Goal: Task Accomplishment & Management: Complete application form

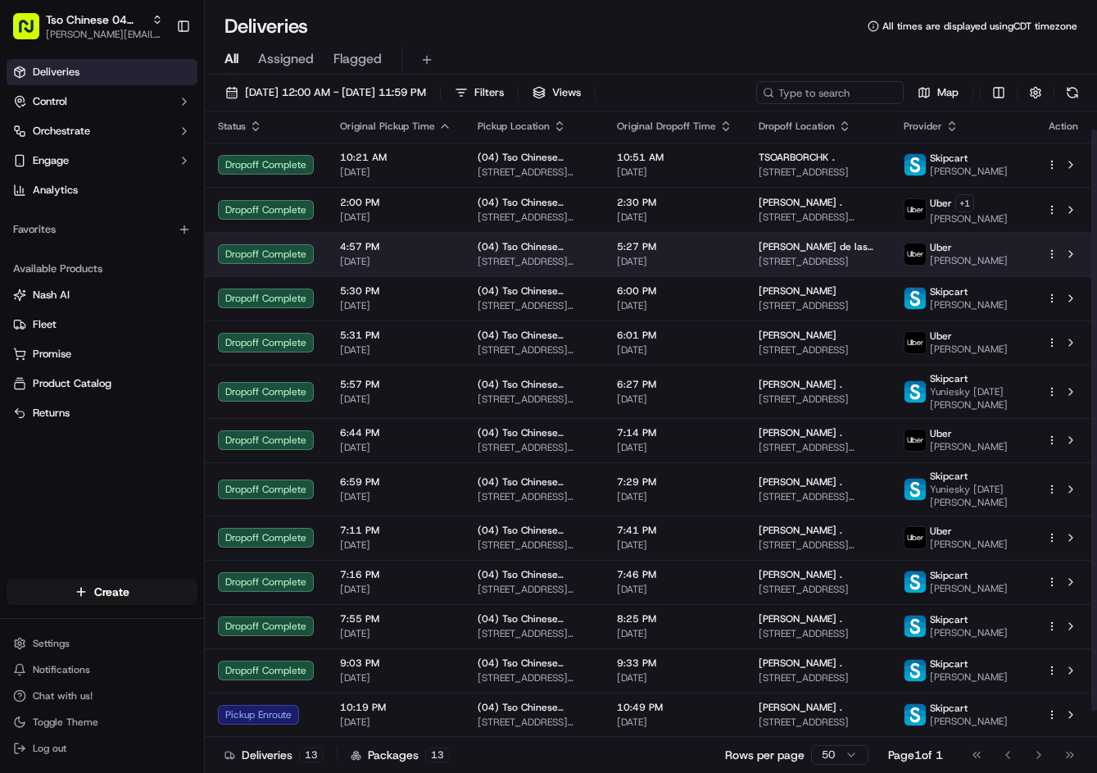
scroll to position [47, 0]
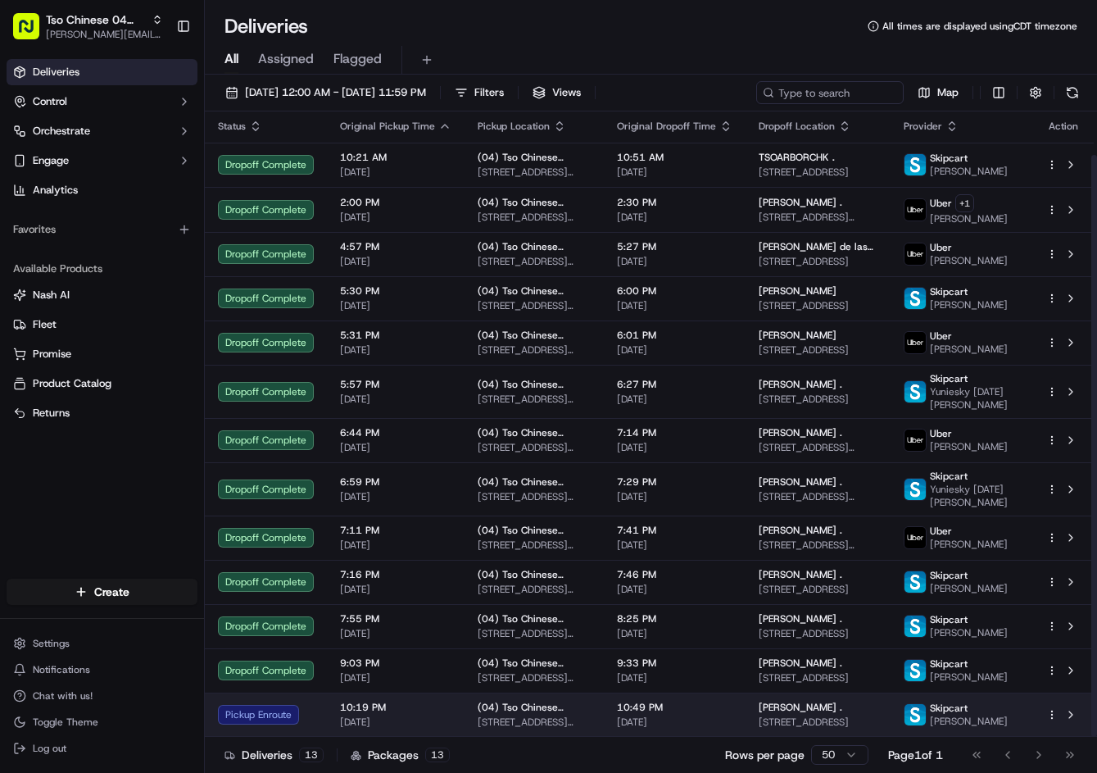
click at [797, 715] on span "[STREET_ADDRESS]" at bounding box center [818, 721] width 118 height 13
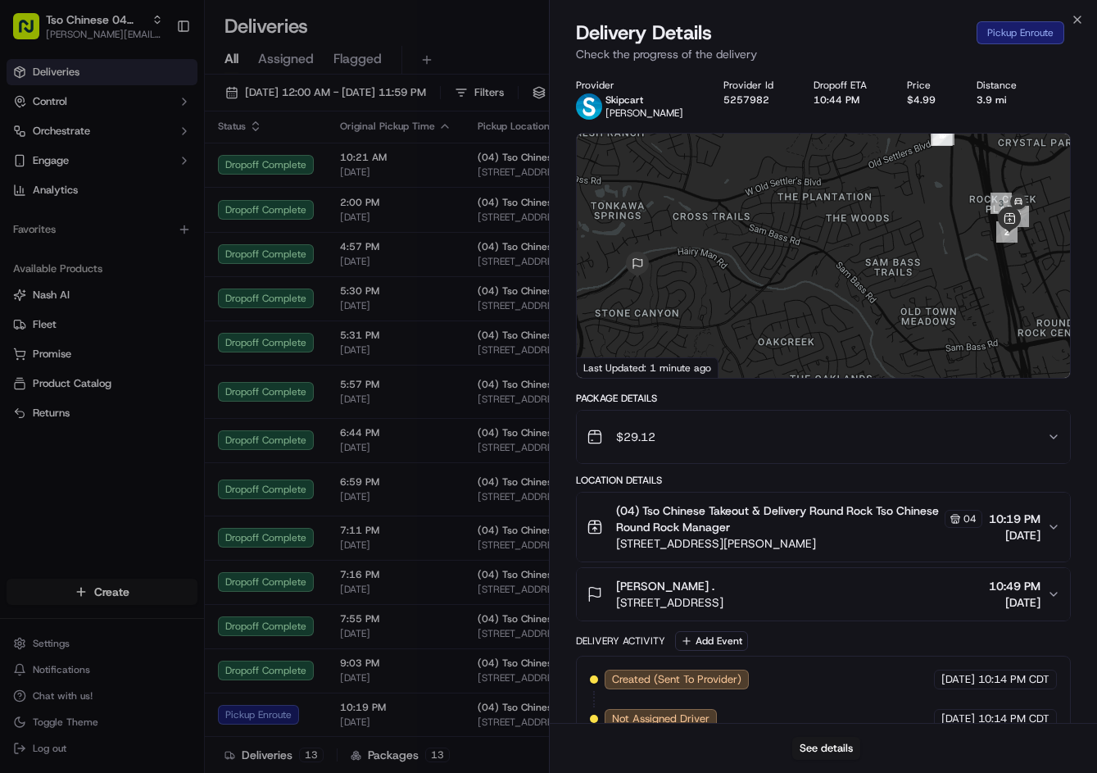
scroll to position [462, 0]
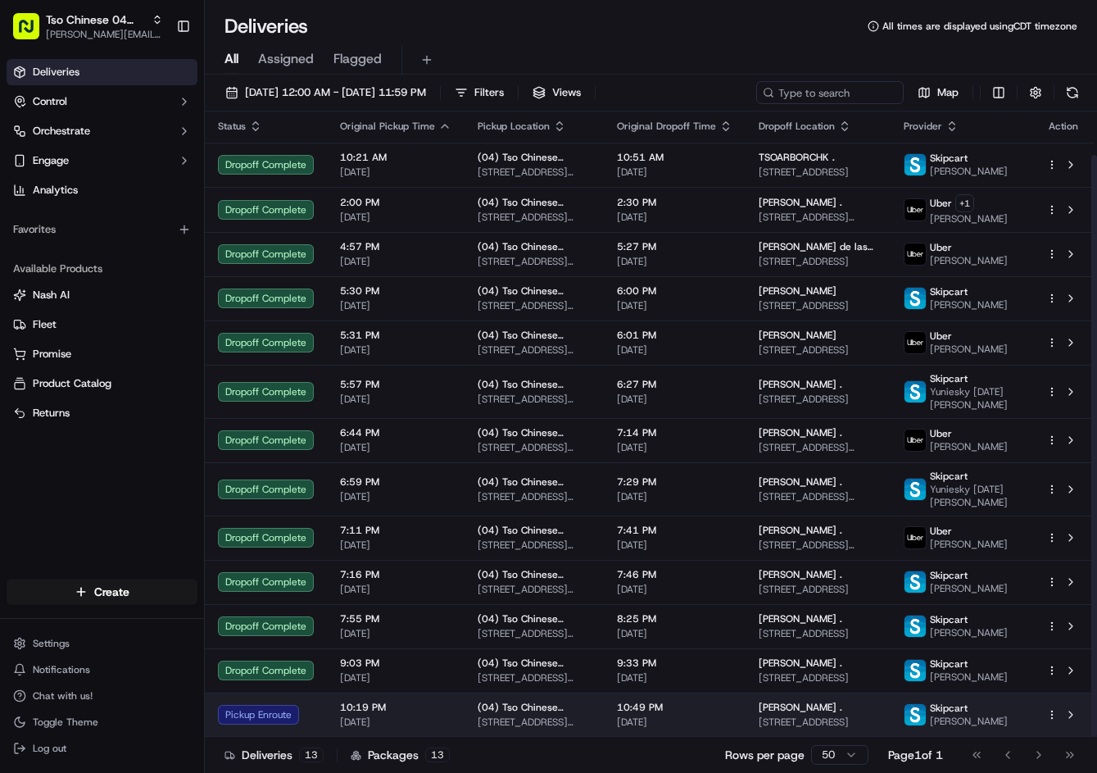
click at [545, 692] on td "(04) Tso Chinese Takeout & Delivery Round Rock [STREET_ADDRESS][PERSON_NAME]" at bounding box center [534, 714] width 139 height 44
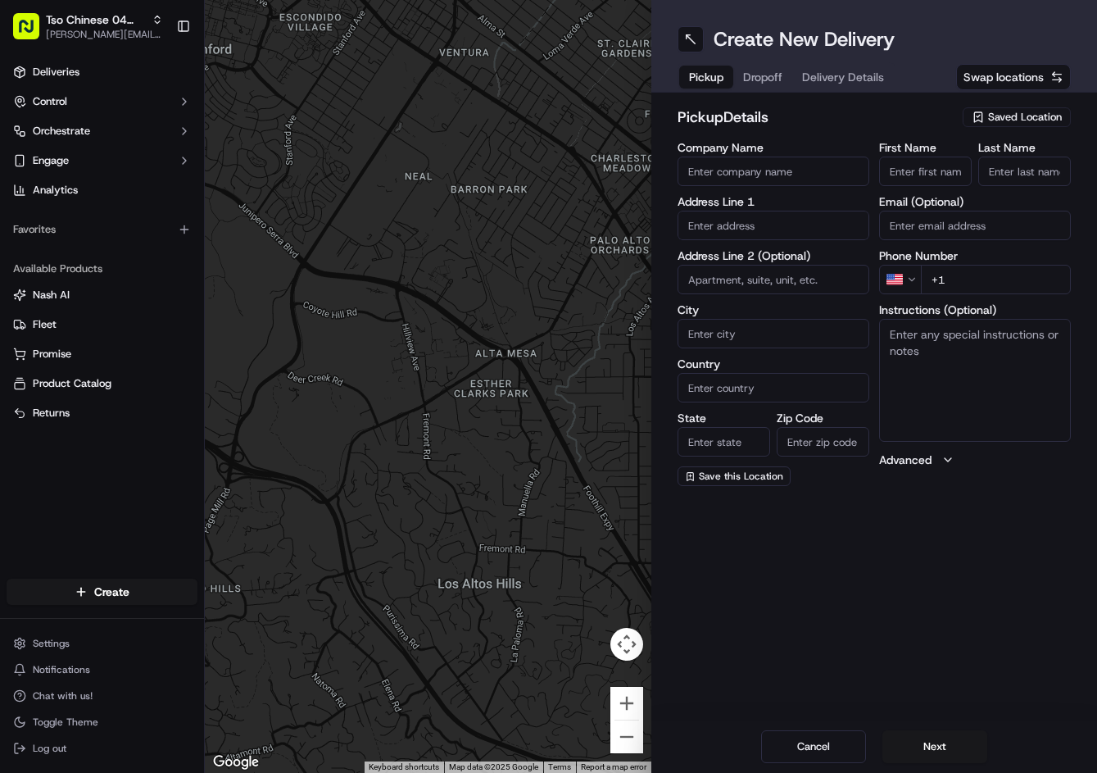
click at [1038, 84] on span "Swap locations" at bounding box center [1004, 77] width 80 height 16
click at [1032, 119] on span "Saved Location" at bounding box center [1025, 117] width 74 height 15
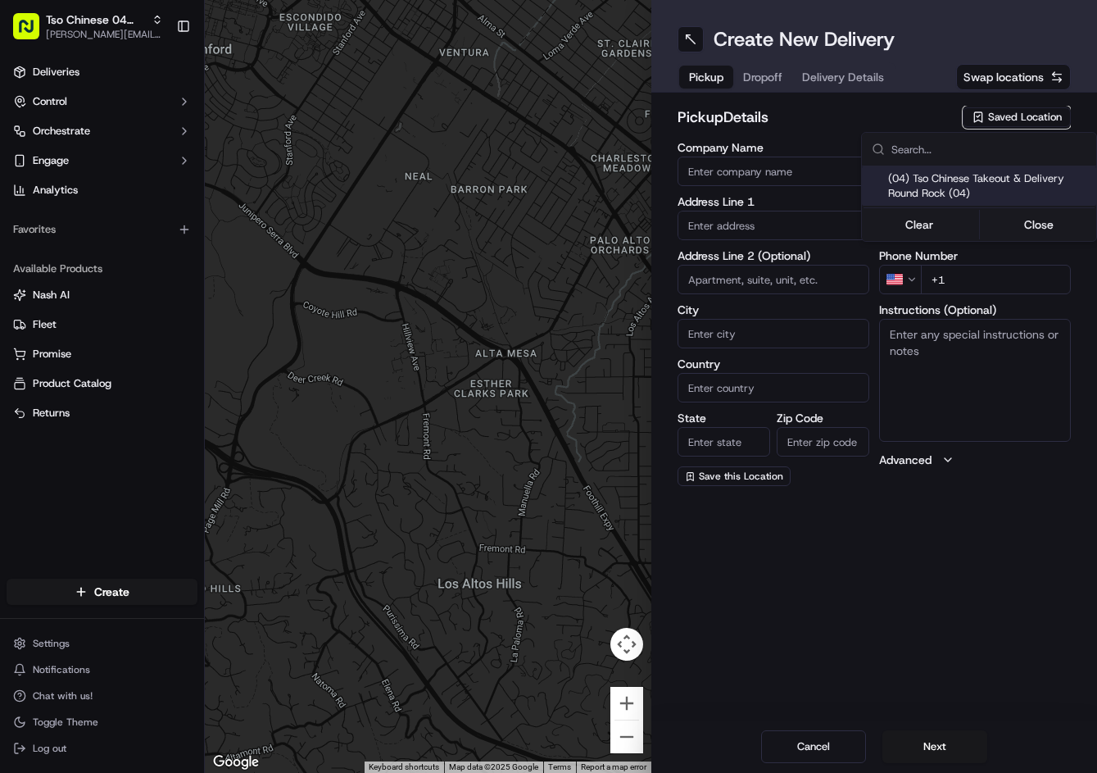
click at [984, 176] on span "(04) Tso Chinese Takeout & Delivery Round Rock (04)" at bounding box center [989, 185] width 202 height 29
type input "(04) Tso Chinese Takeout & Delivery Round Rock"
type input "2000 N Mays St"
type input "Ste 108"
type input "Round Rock"
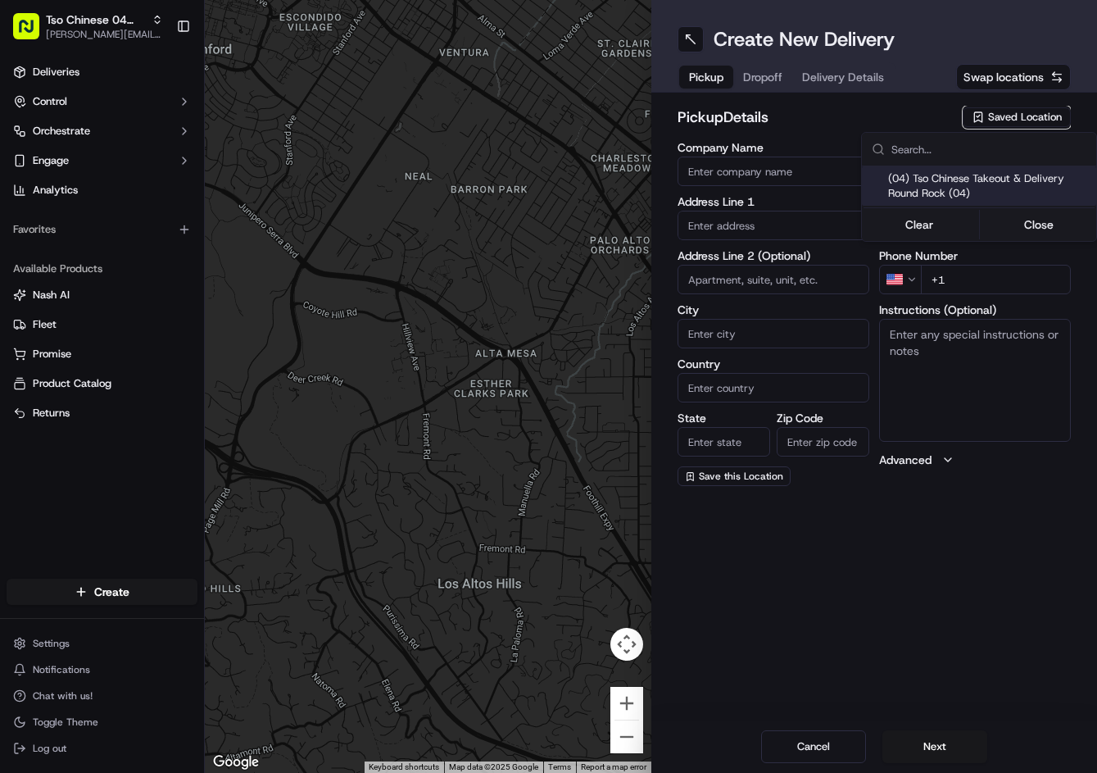
type input "US"
type input "TX"
type input "78664"
type input "Tso Chinese"
type input "Round Rock Manager"
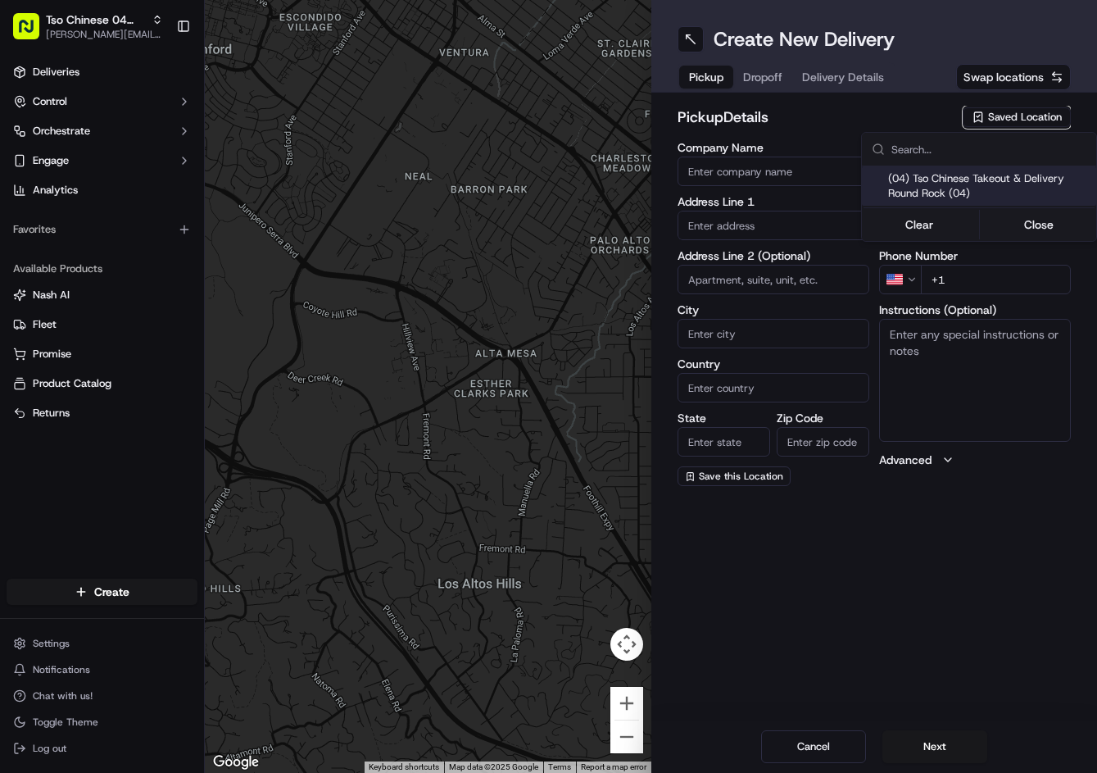
type input "roundrockstore@tsochinese.com"
type input "+1 512 956 9231"
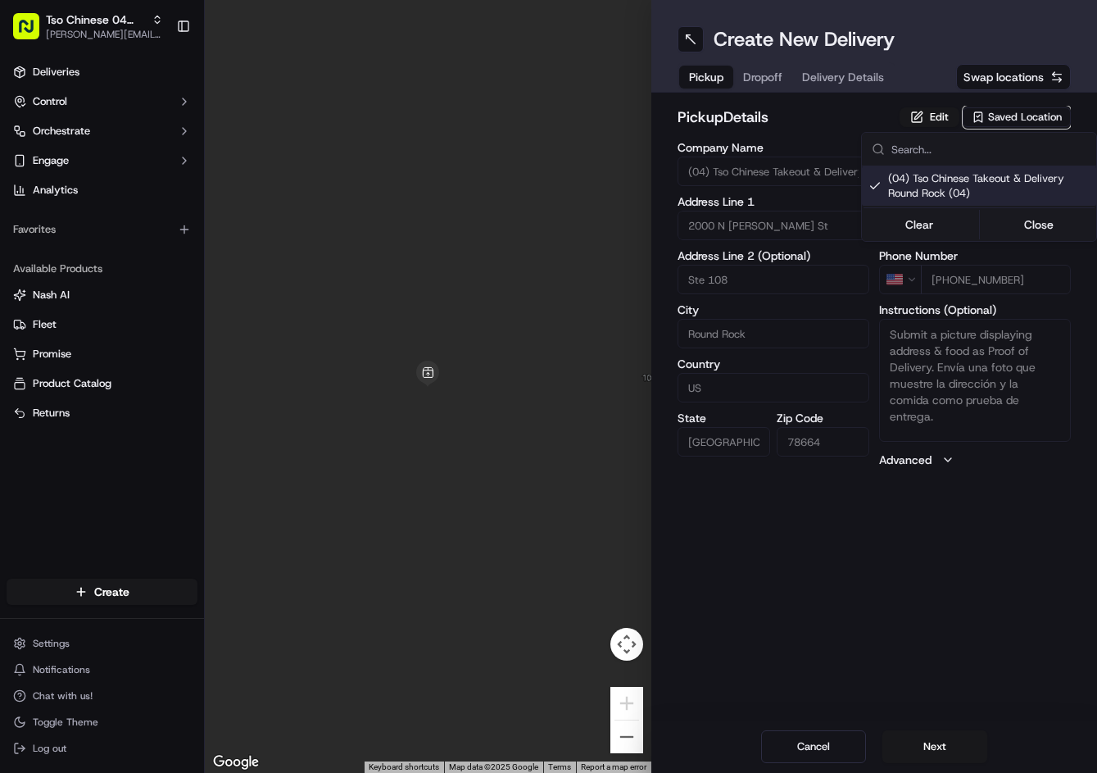
click at [760, 84] on html "Tso Chinese 04 Round Rock jason@tsochinese.com Toggle Sidebar Deliveries Contro…" at bounding box center [548, 386] width 1097 height 773
click at [760, 83] on button "Dropoff" at bounding box center [762, 77] width 59 height 23
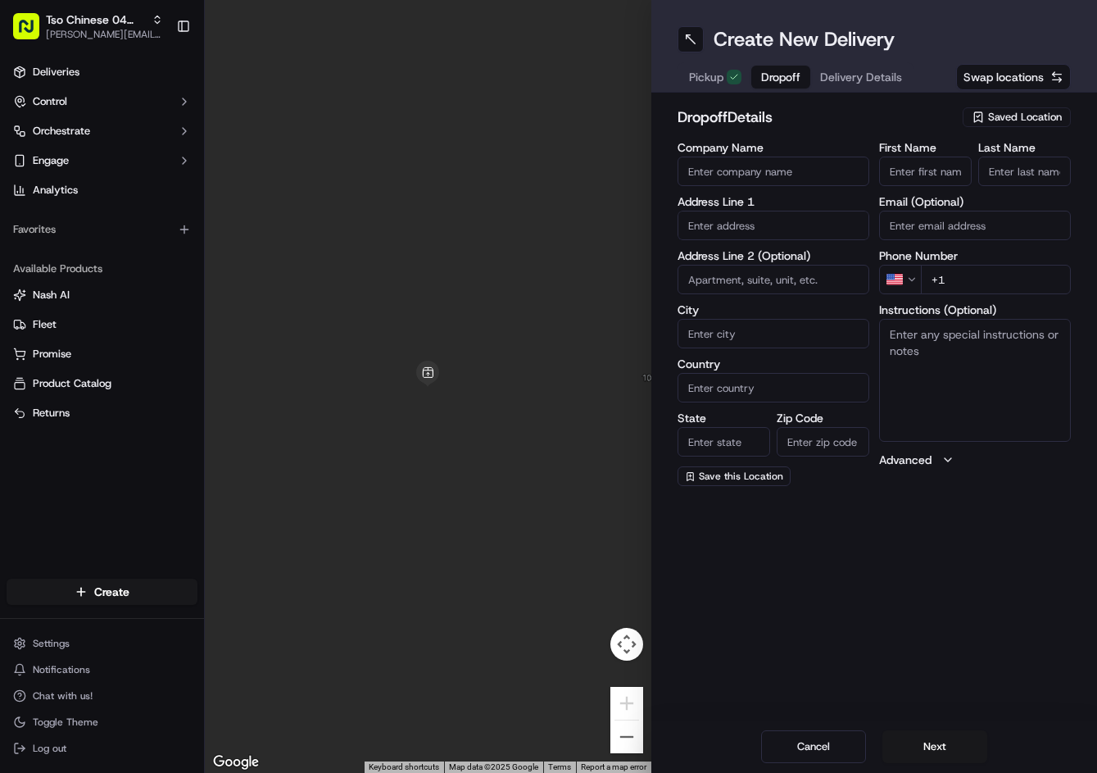
drag, startPoint x: 922, startPoint y: 171, endPoint x: 937, endPoint y: 161, distance: 17.7
click at [923, 171] on input "First Name" at bounding box center [925, 170] width 93 height 29
paste input "Daniel Childs"
type input "Daniel Childs"
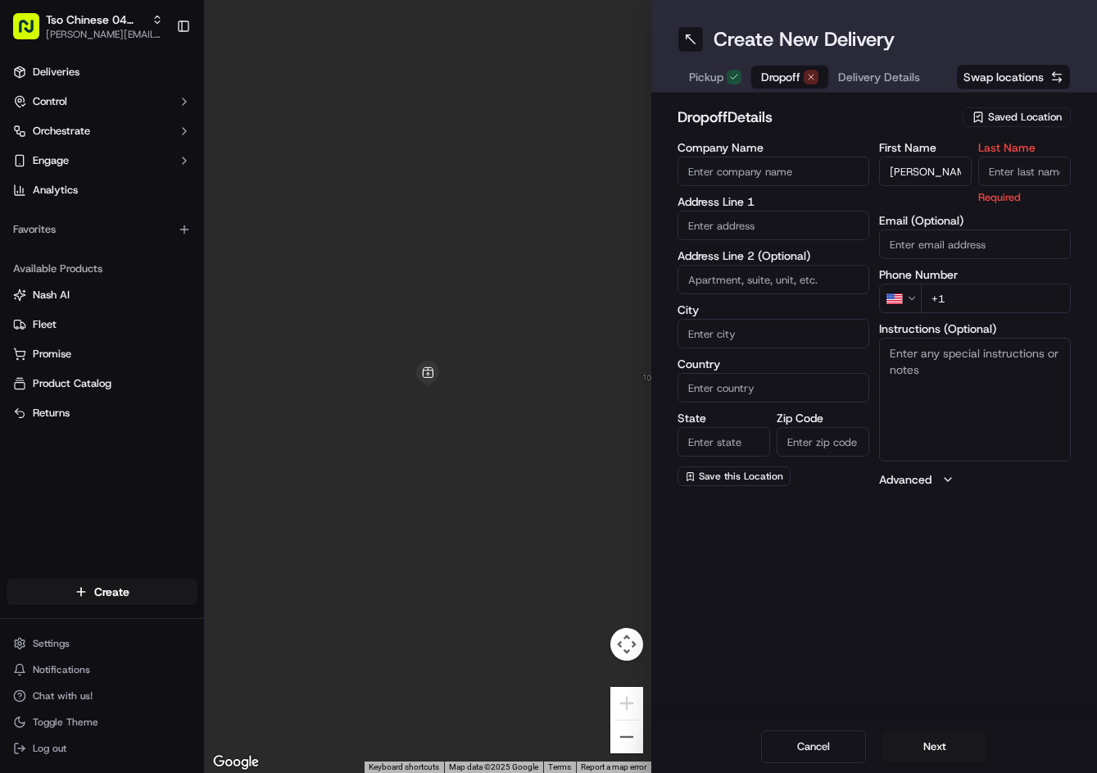
click at [989, 156] on input "Last Name" at bounding box center [1024, 170] width 93 height 29
type input "."
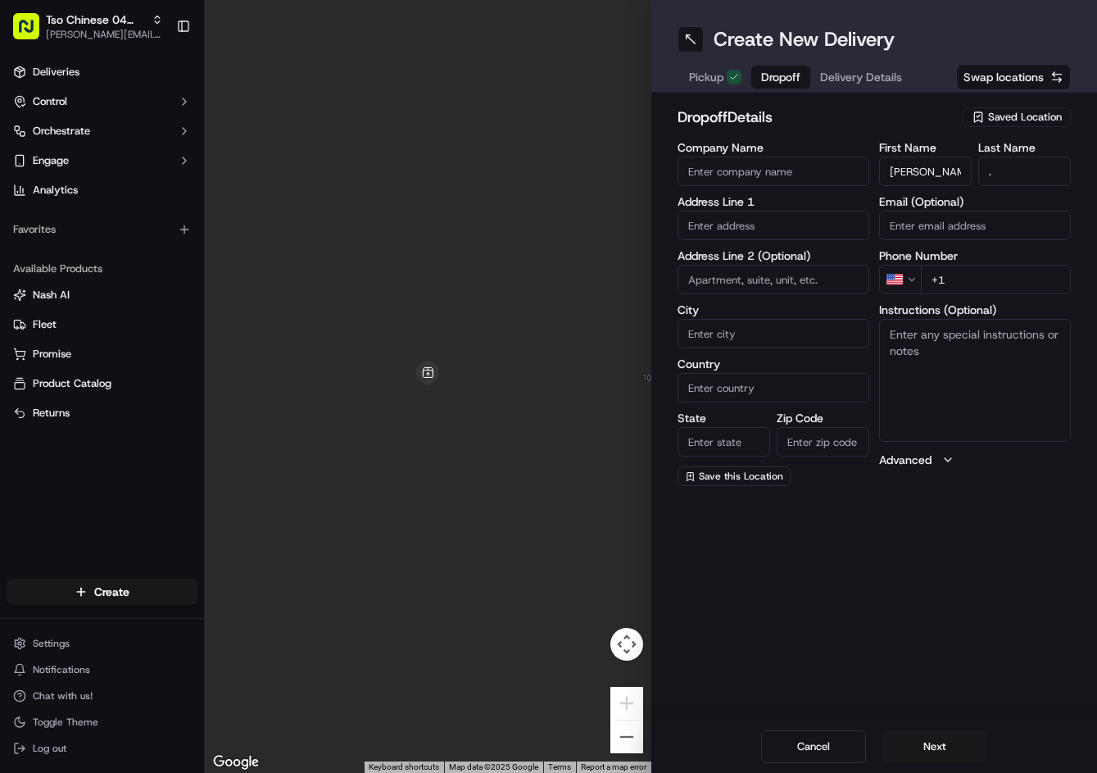
click at [912, 111] on h2 "dropoff Details" at bounding box center [816, 117] width 276 height 23
click at [896, 84] on span "Delivery Details" at bounding box center [861, 77] width 82 height 16
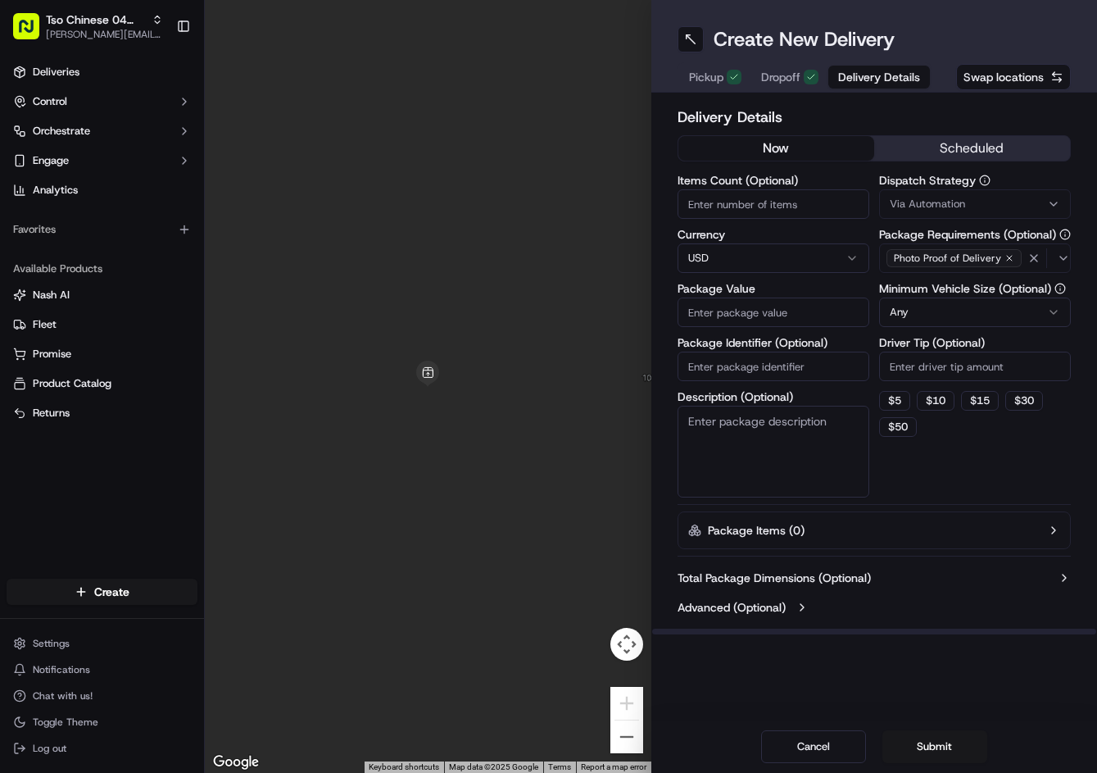
click at [950, 191] on button "Via Automation" at bounding box center [975, 203] width 192 height 29
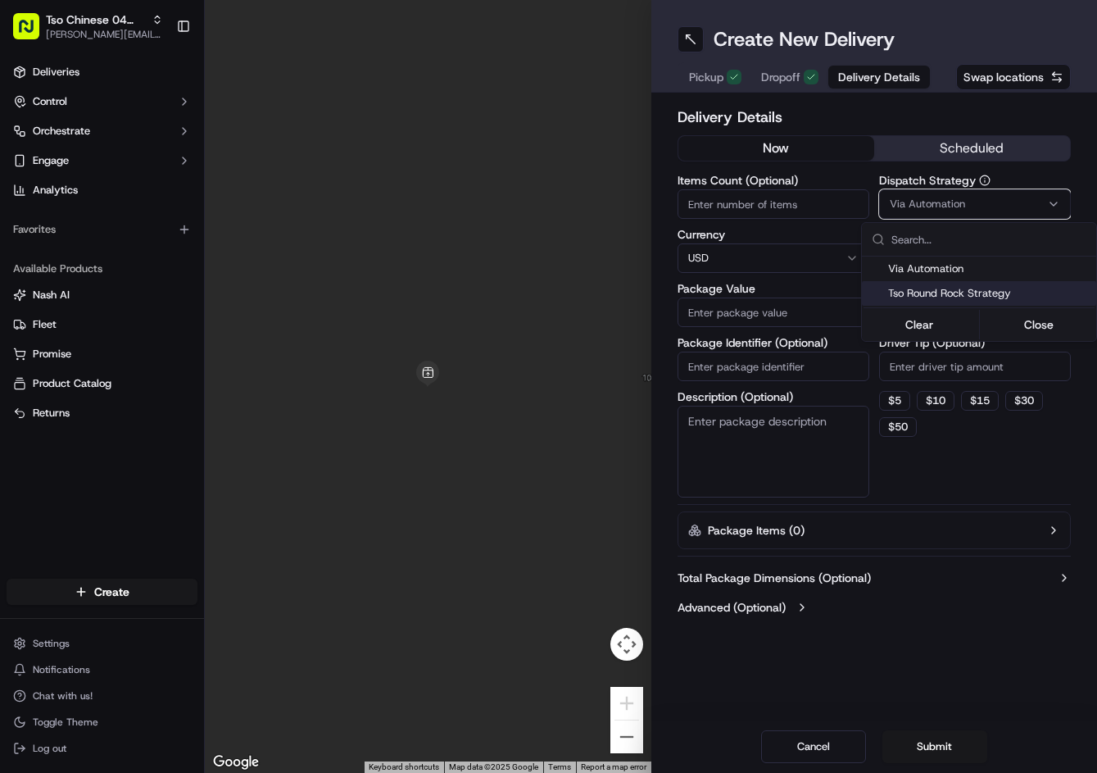
click at [938, 286] on span "Tso Round Rock Strategy" at bounding box center [989, 293] width 202 height 15
click at [910, 358] on html "Tso Chinese 04 Round Rock jason@tsochinese.com Toggle Sidebar Deliveries Contro…" at bounding box center [548, 386] width 1097 height 773
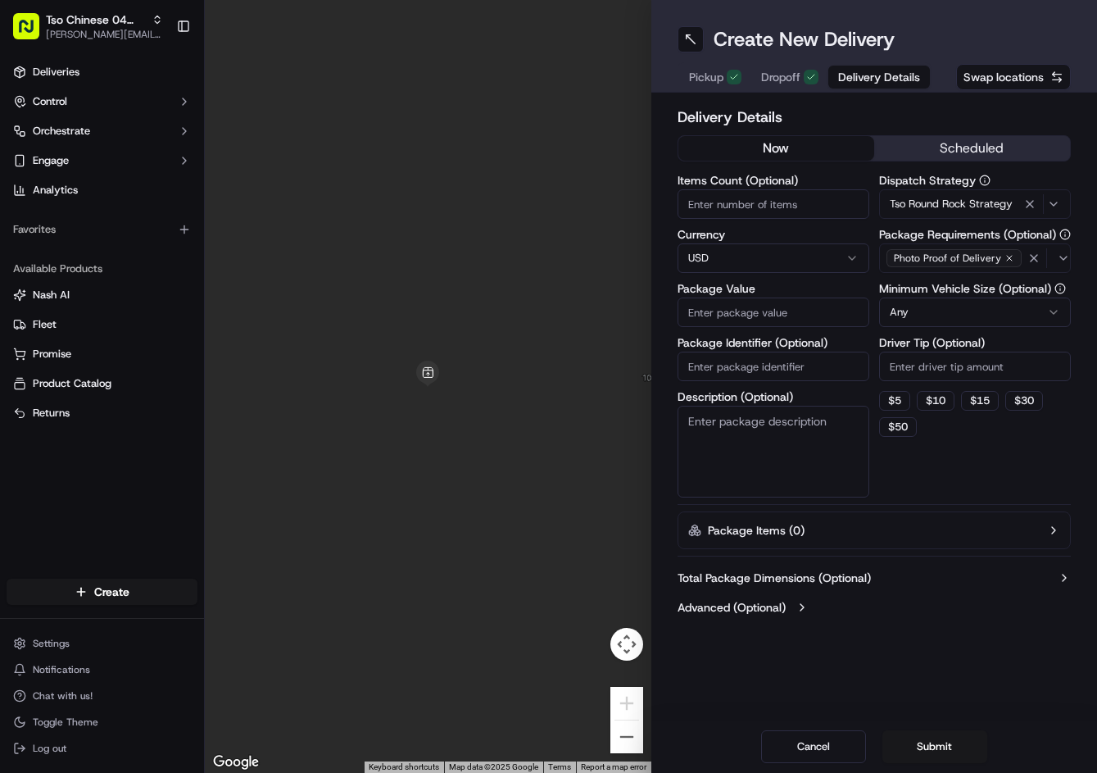
click at [910, 358] on input "Driver Tip (Optional)" at bounding box center [975, 365] width 192 height 29
type input "2"
click at [802, 376] on input "Package Identifier (Optional)" at bounding box center [774, 365] width 192 height 29
paste input "PNOWQAR"
type input "PNOWQAR"
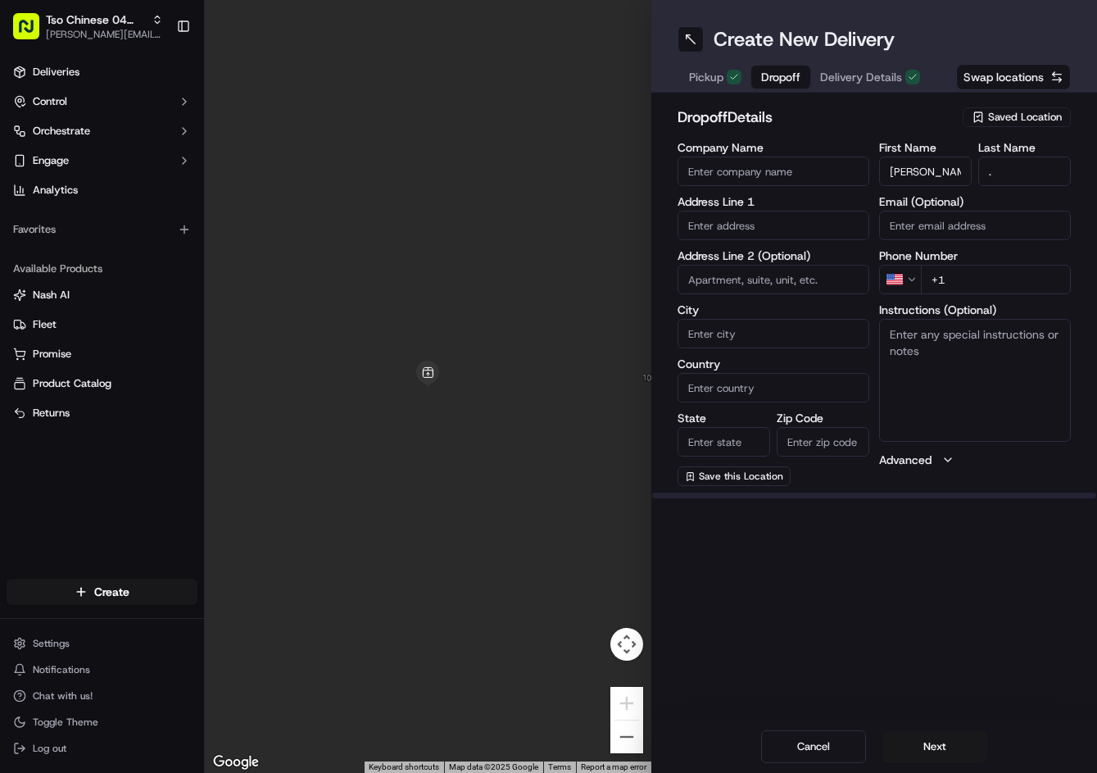
click at [784, 75] on span "Dropoff" at bounding box center [780, 77] width 39 height 16
click at [1035, 271] on input "+1" at bounding box center [996, 279] width 150 height 29
paste input "36 1 652 3759"
drag, startPoint x: 1046, startPoint y: 281, endPoint x: 853, endPoint y: 268, distance: 193.8
click at [853, 268] on div "Company Name Address Line 1 Address Line 2 (Optional) City Country State Zip Co…" at bounding box center [875, 314] width 394 height 344
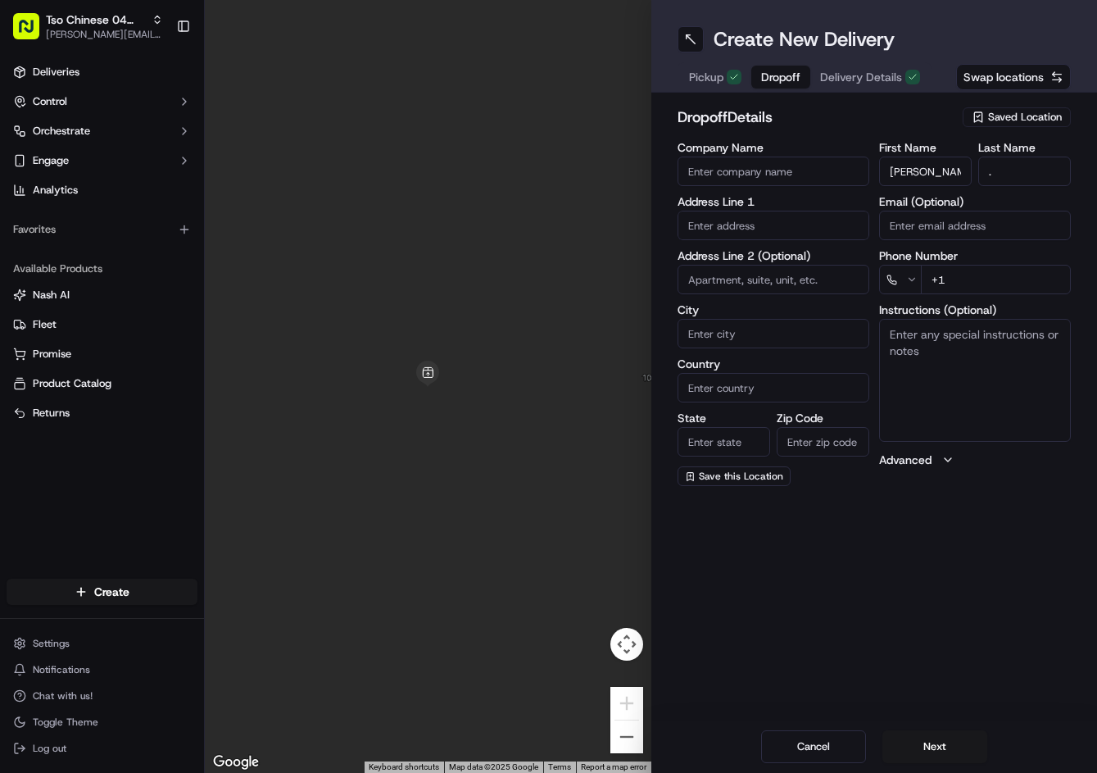
paste input "361 652 3759"
type input "+1 361 652 3759"
click at [782, 225] on input "text" at bounding box center [774, 225] width 192 height 29
paste input "7101 High Bluff Trl, Round Rock, TX 78681-3469, United States"
click at [766, 268] on div "7101 High Bluff Trail, Round Rock, TX" at bounding box center [774, 259] width 184 height 25
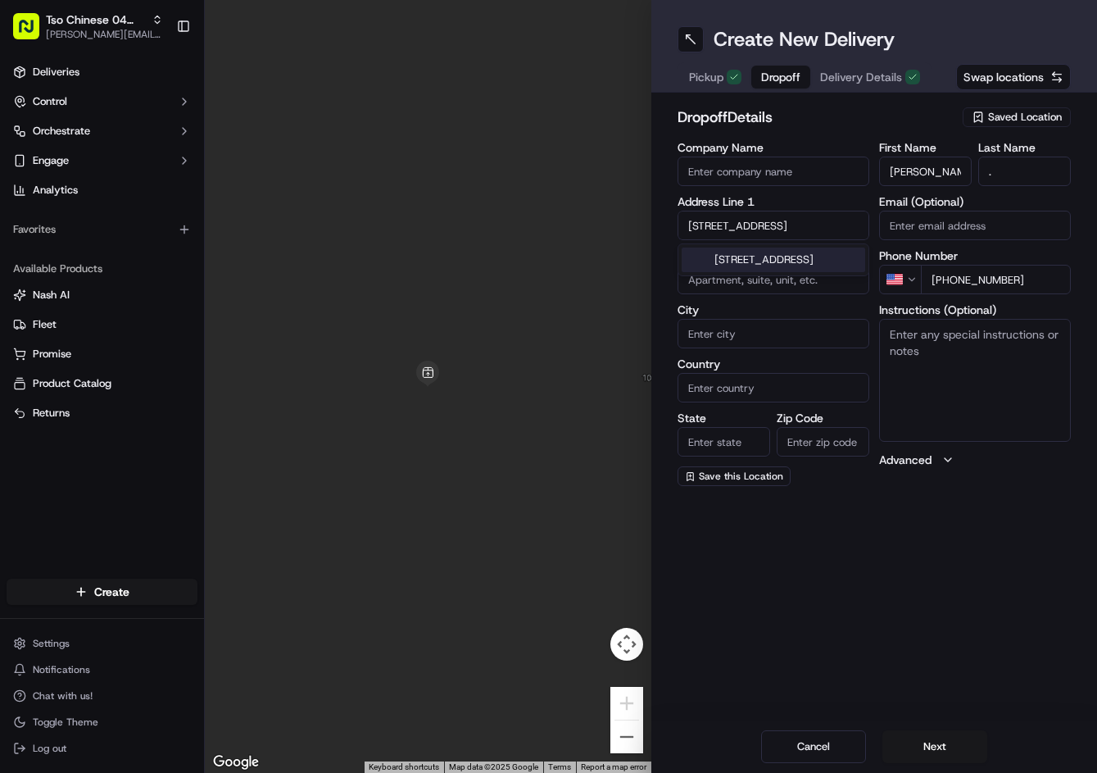
scroll to position [0, 13]
type input "[STREET_ADDRESS]"
type input "Round Rock"
type input "United States"
type input "TX"
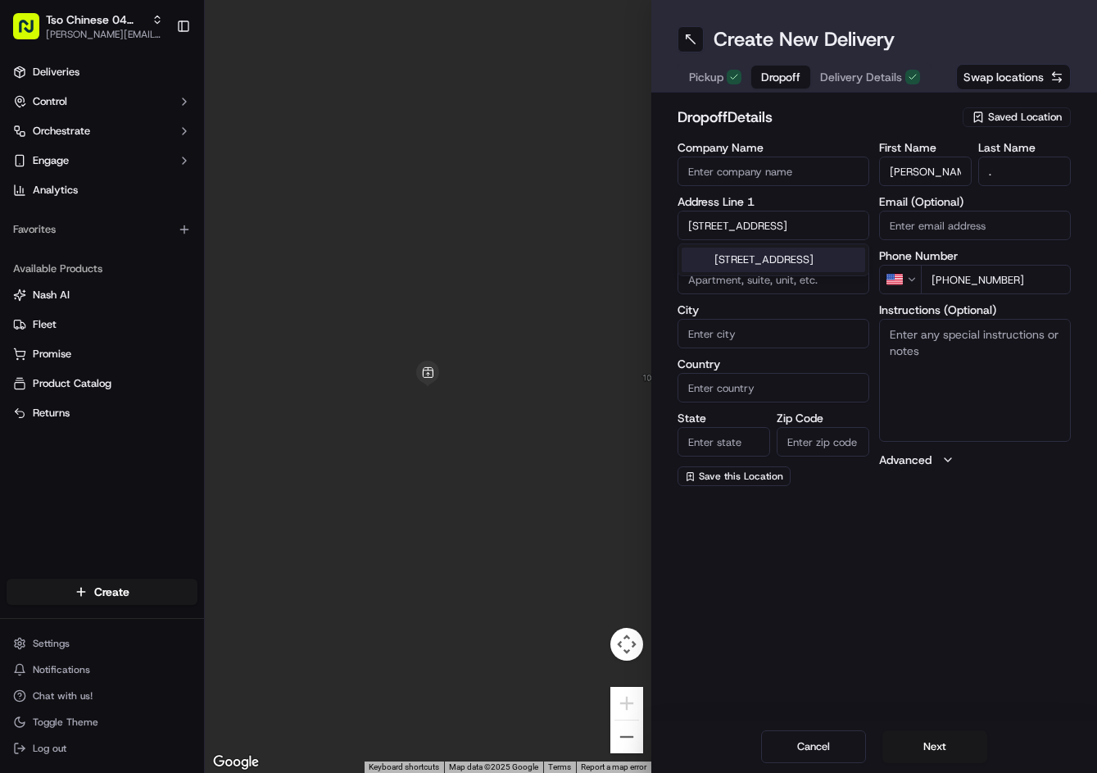
type input "78681"
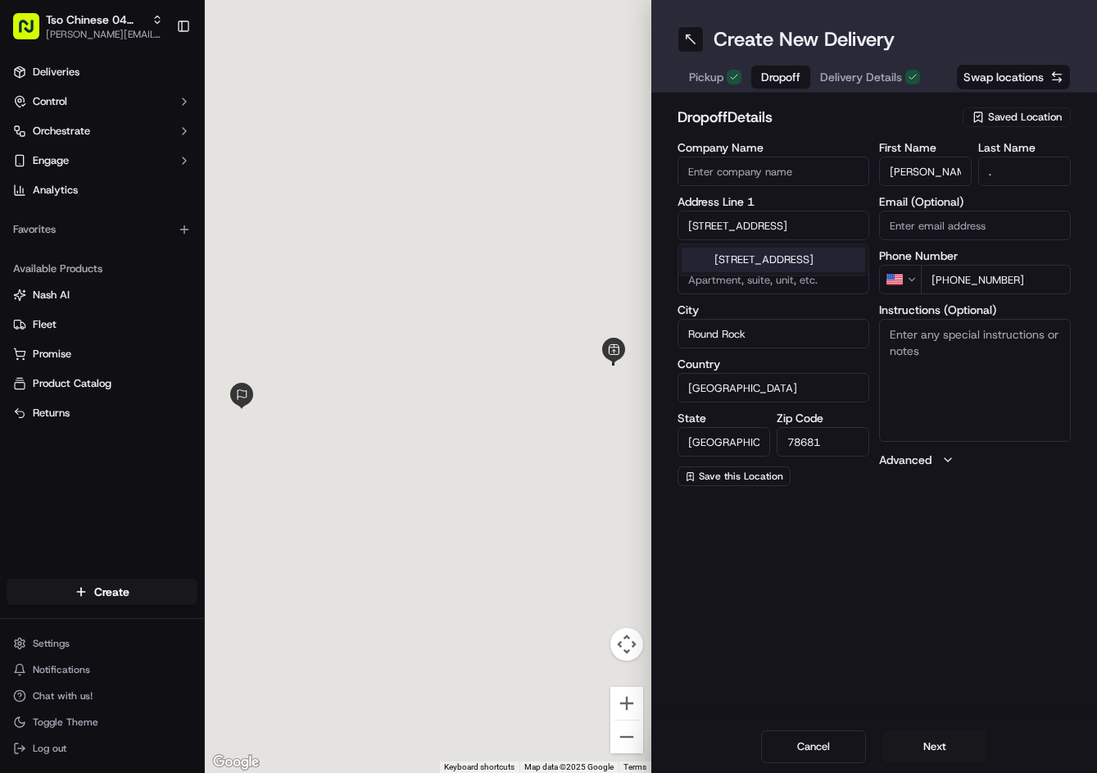
type input "7101 High Bluff Trail"
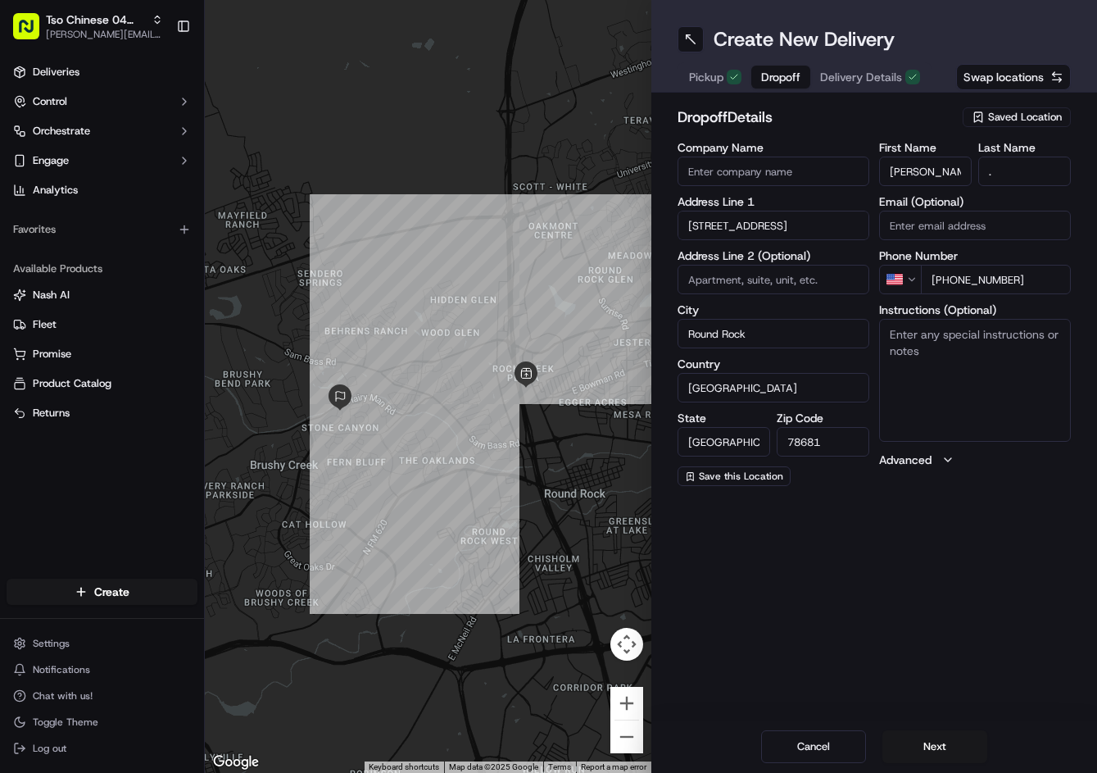
click at [930, 348] on textarea "Instructions (Optional)" at bounding box center [975, 380] width 192 height 123
paste textarea "Leave on the doorstep - I will grab it later"
type textarea "Leave on the doorstep - I will grab it later"
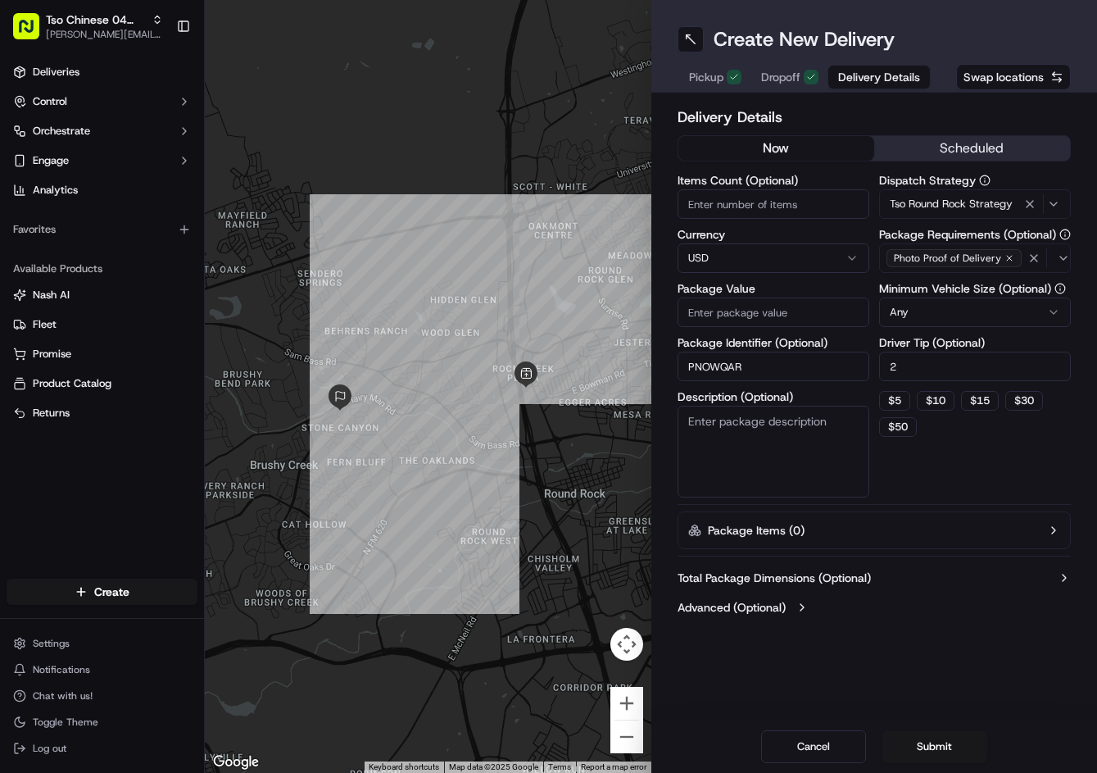
click at [863, 73] on span "Delivery Details" at bounding box center [879, 77] width 82 height 16
click at [763, 309] on input "Package Value" at bounding box center [774, 311] width 192 height 29
type input "29.12"
click at [945, 730] on button "Submit" at bounding box center [934, 746] width 105 height 33
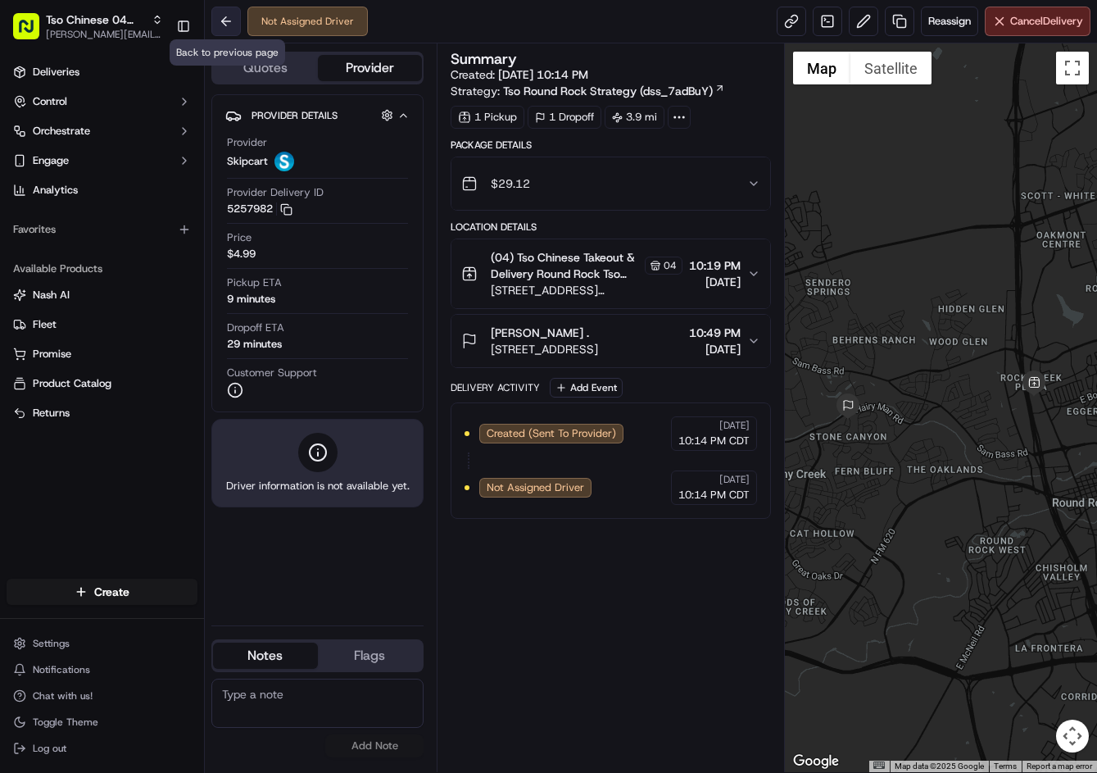
click at [232, 19] on button at bounding box center [225, 21] width 29 height 29
